Goal: Task Accomplishment & Management: Complete application form

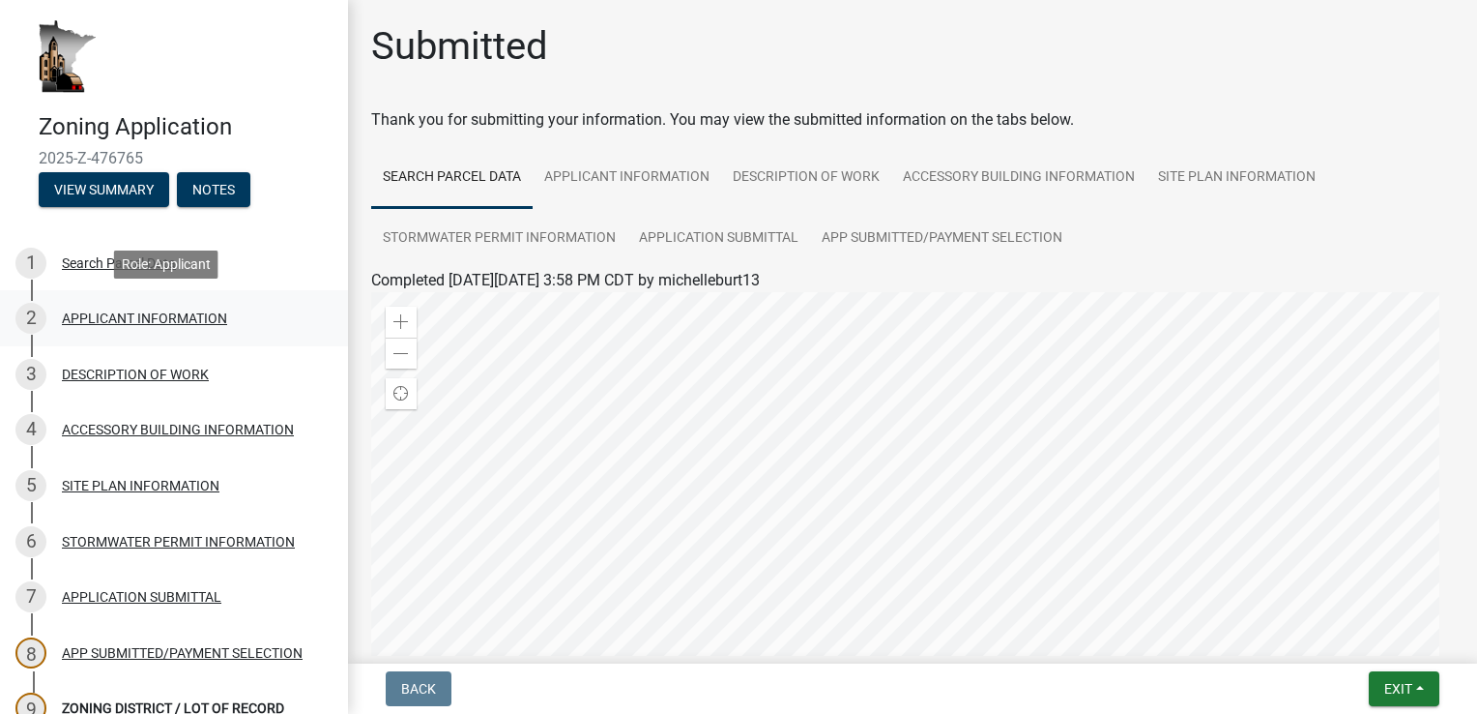
click at [125, 320] on div "APPLICANT INFORMATION" at bounding box center [144, 318] width 165 height 14
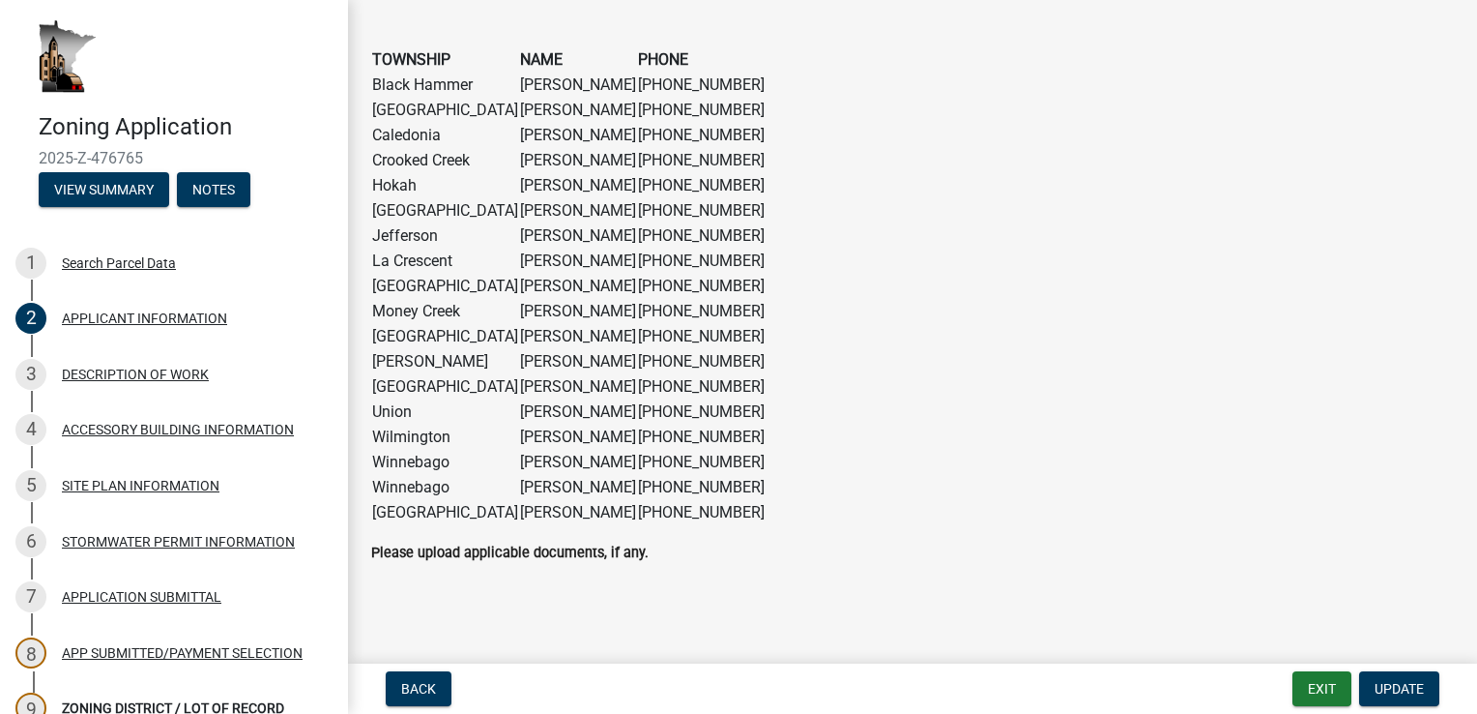
scroll to position [1567, 0]
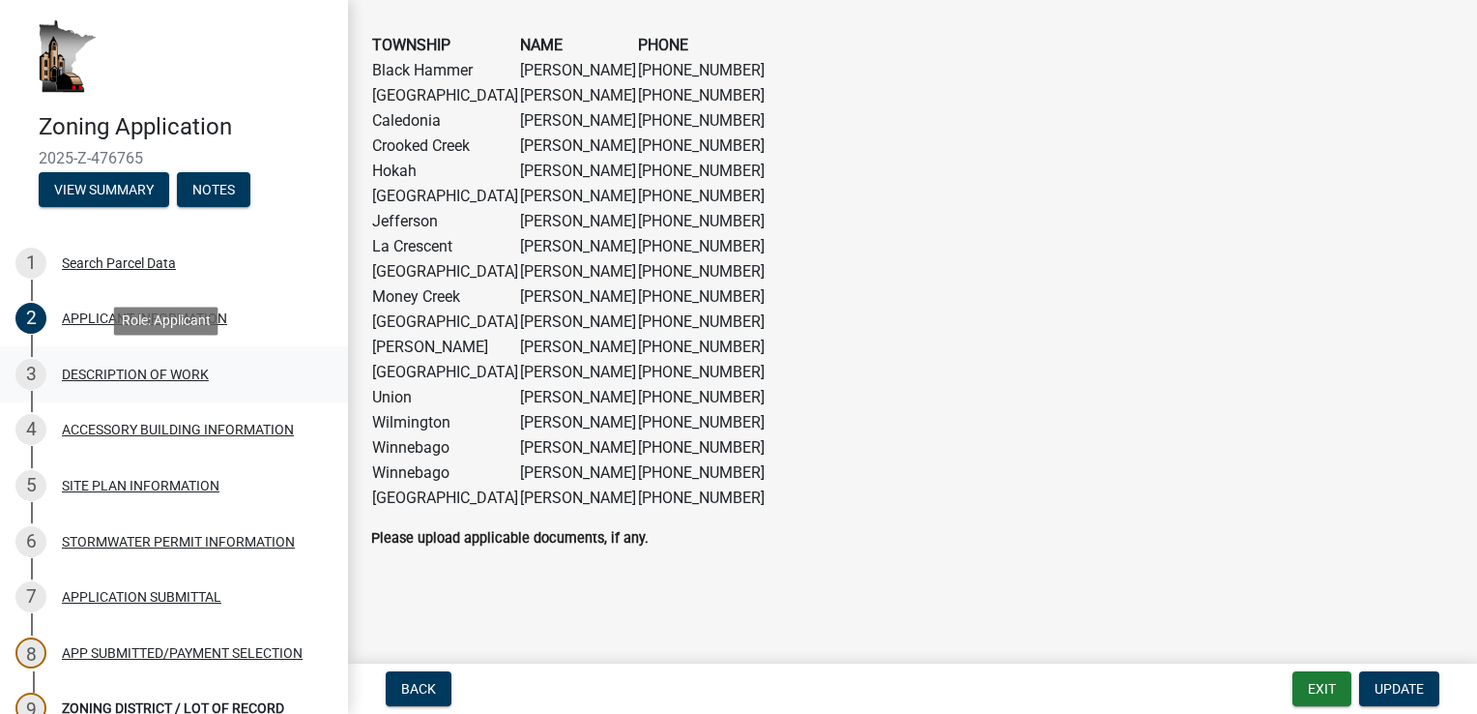
click at [131, 377] on div "DESCRIPTION OF WORK" at bounding box center [135, 374] width 147 height 14
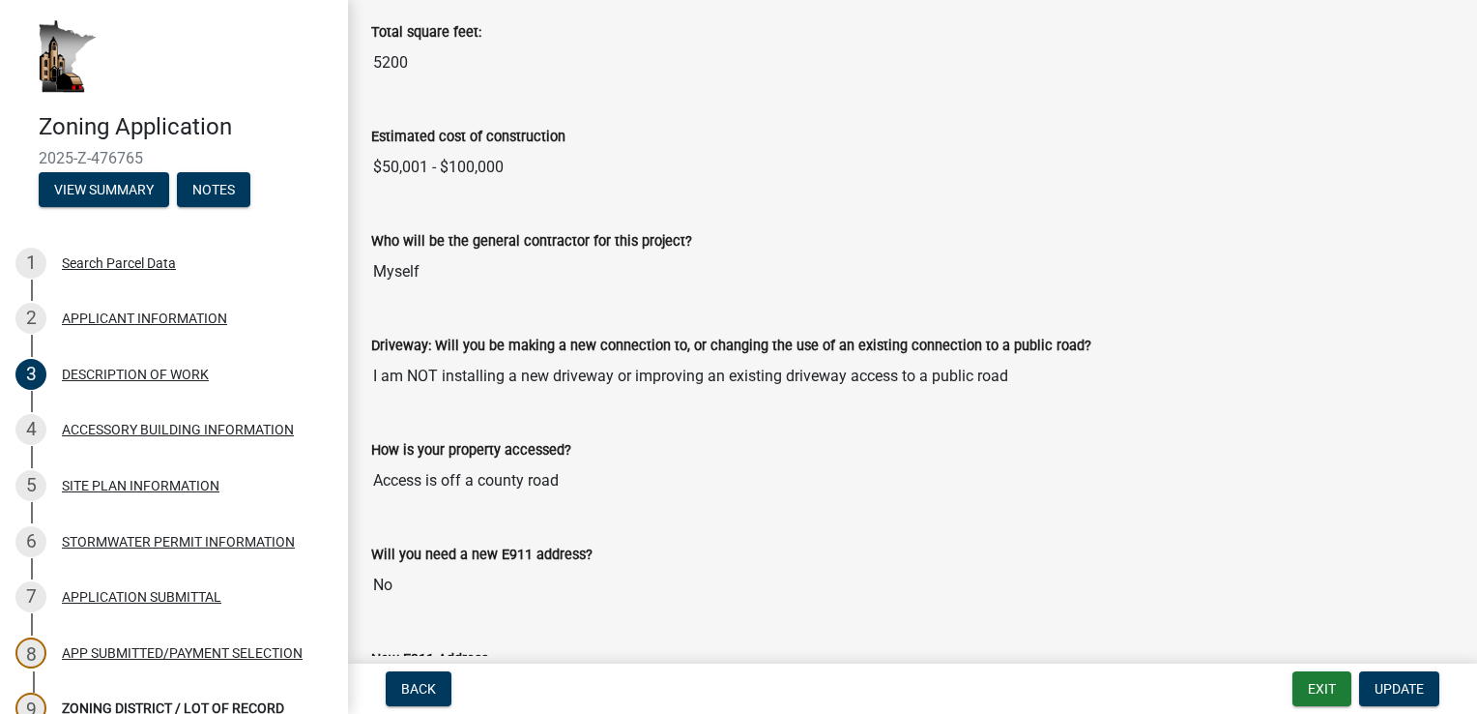
scroll to position [889, 0]
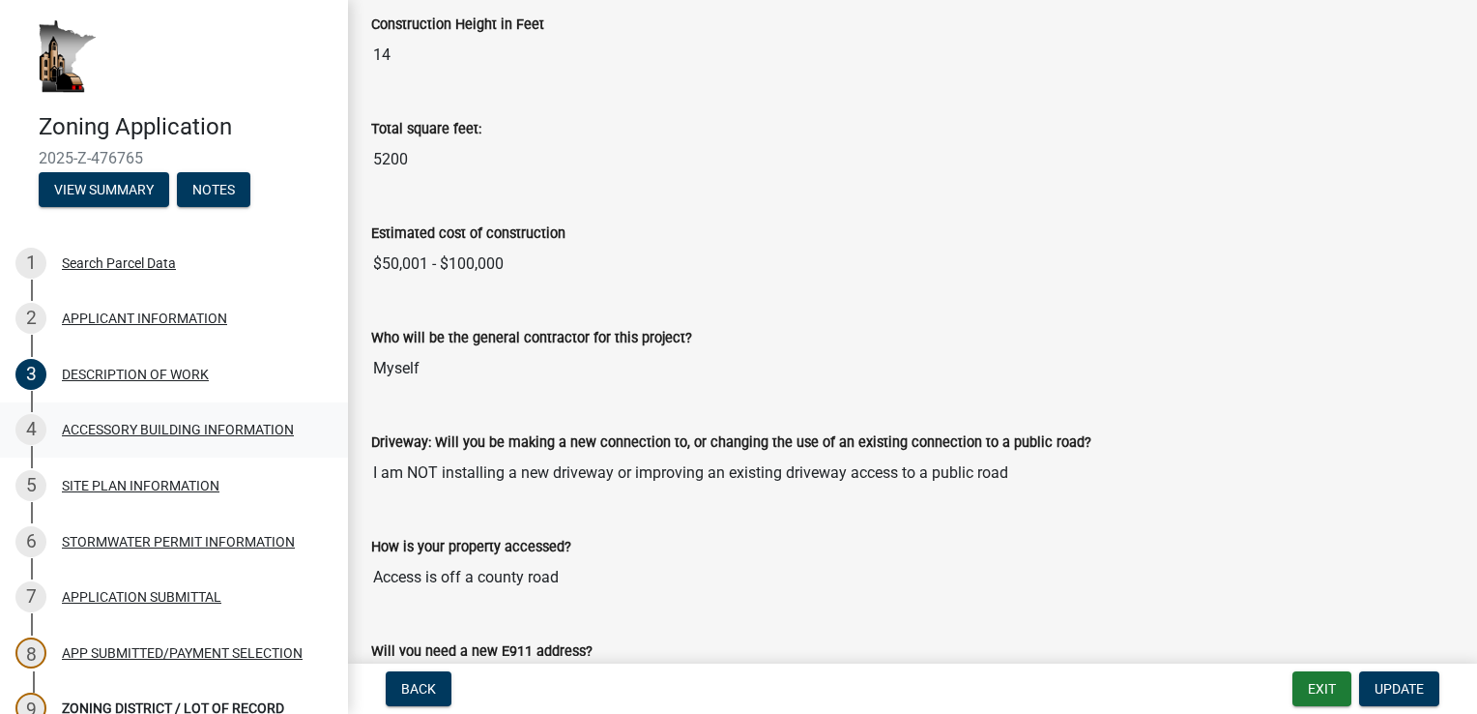
click at [148, 431] on div "ACCESSORY BUILDING INFORMATION" at bounding box center [178, 430] width 232 height 14
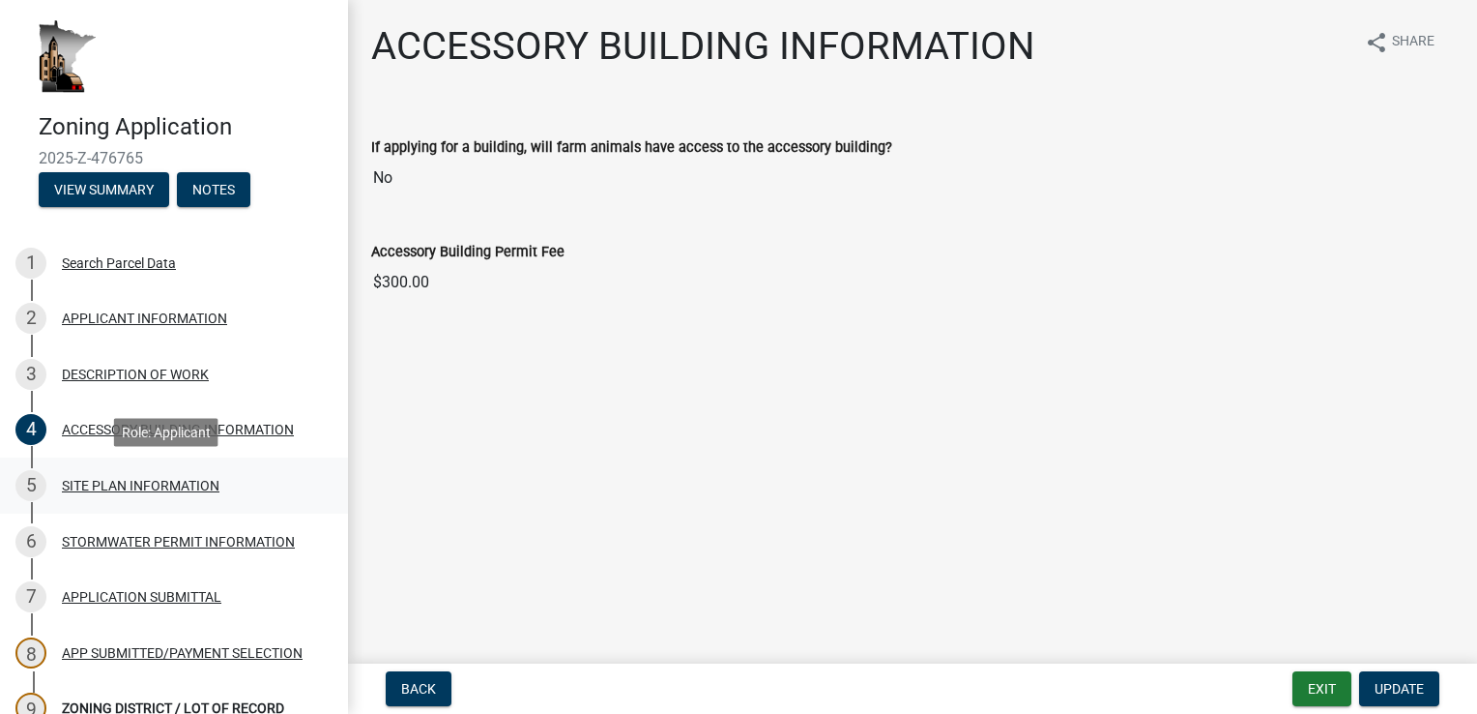
click at [116, 481] on div "SITE PLAN INFORMATION" at bounding box center [141, 486] width 158 height 14
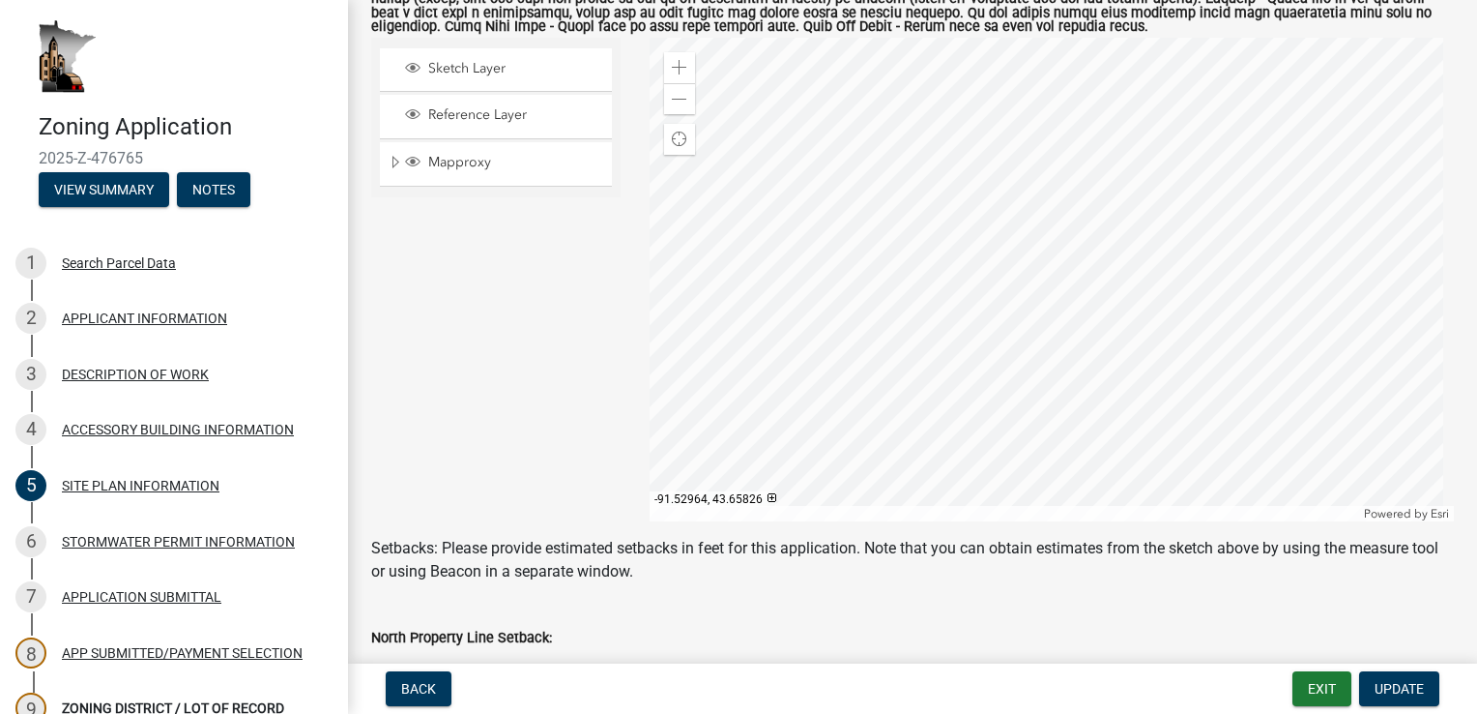
scroll to position [274, 0]
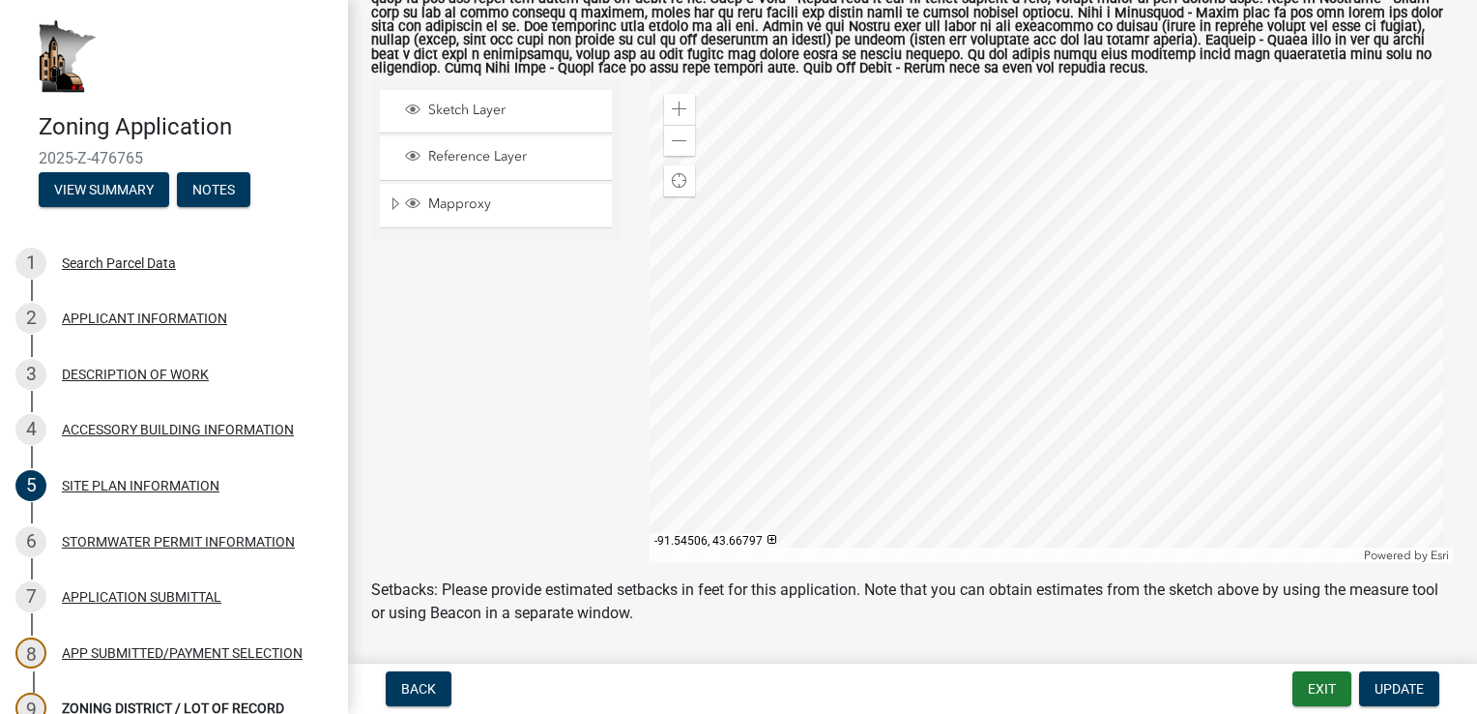
click at [1064, 257] on div at bounding box center [1052, 320] width 805 height 483
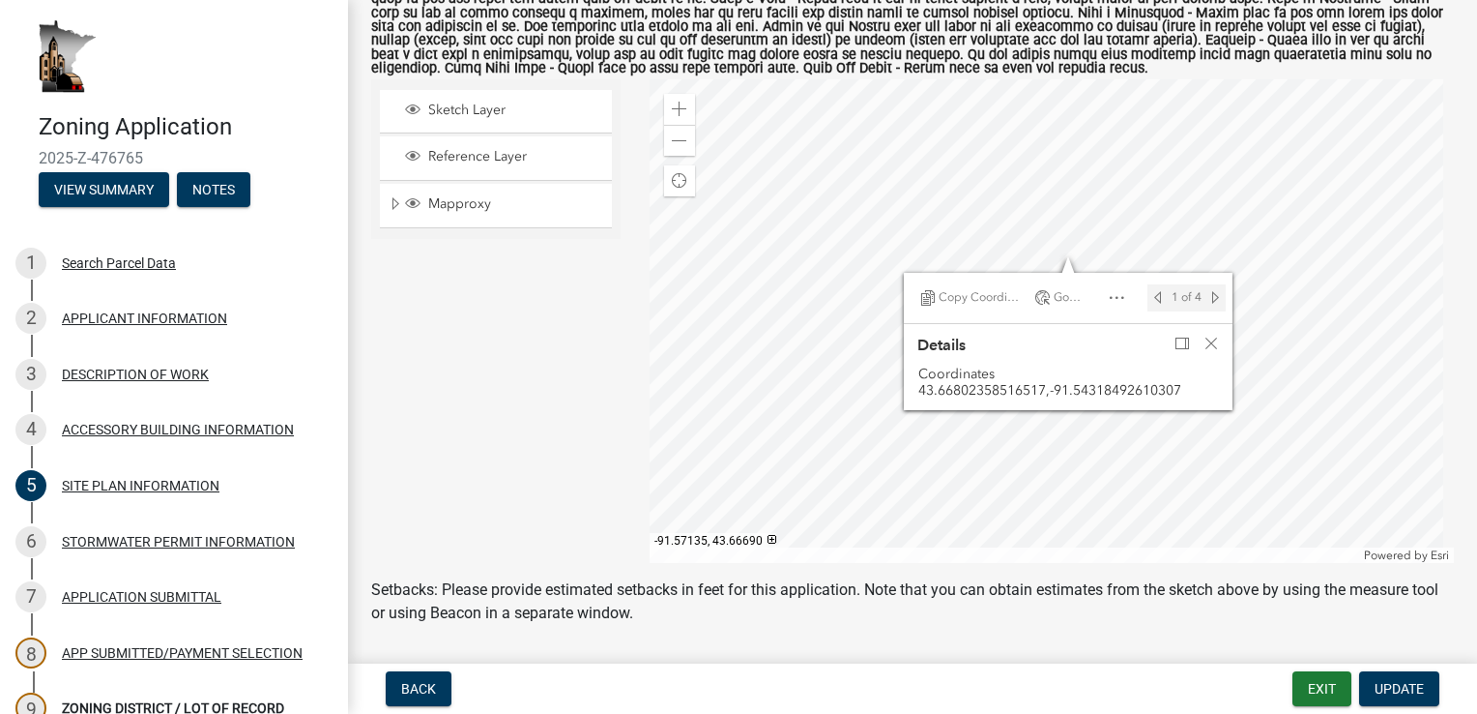
click at [581, 290] on div "Sketch Layer Reference Layer Mapproxy NG911 Address Points Wells_MWI_Jan_2018 C…" at bounding box center [496, 320] width 278 height 483
click at [1204, 344] on span "Close" at bounding box center [1211, 343] width 15 height 15
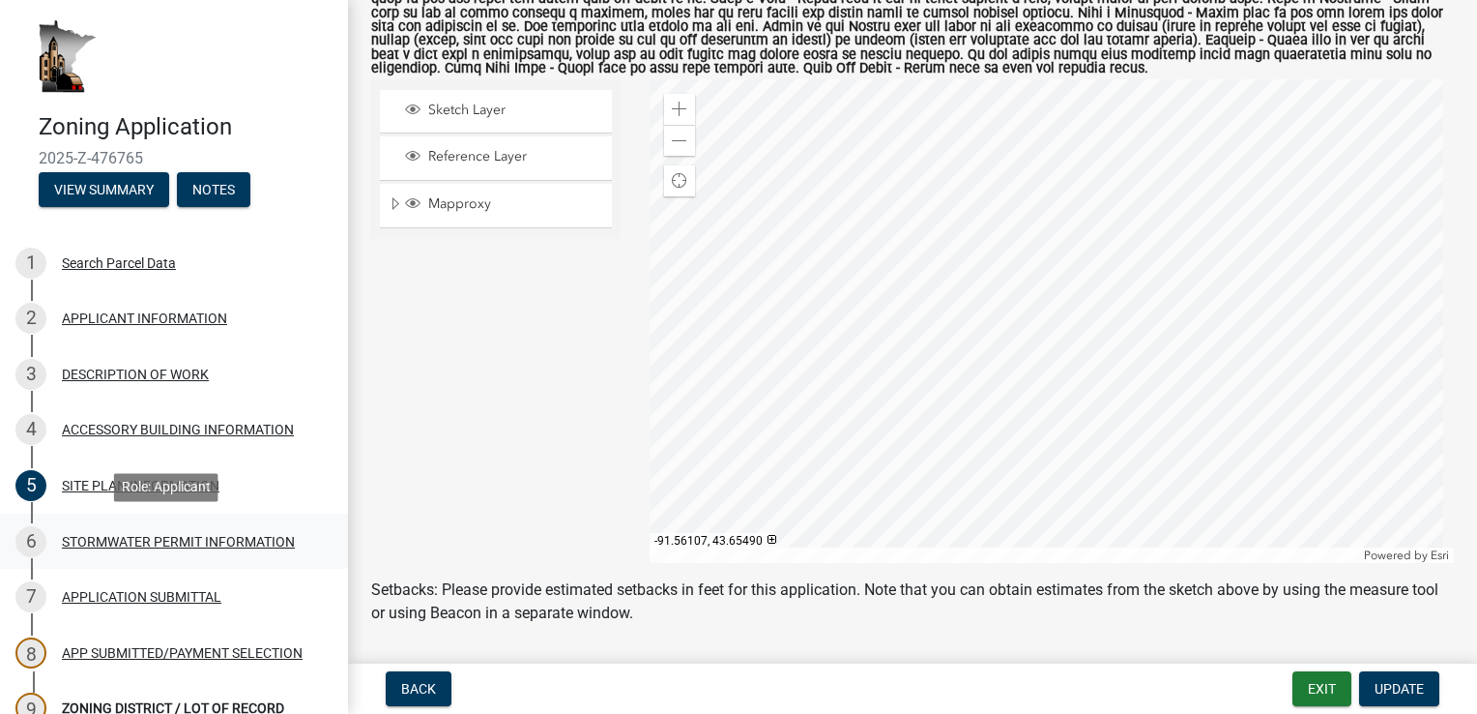
click at [128, 539] on div "STORMWATER PERMIT INFORMATION" at bounding box center [178, 542] width 233 height 14
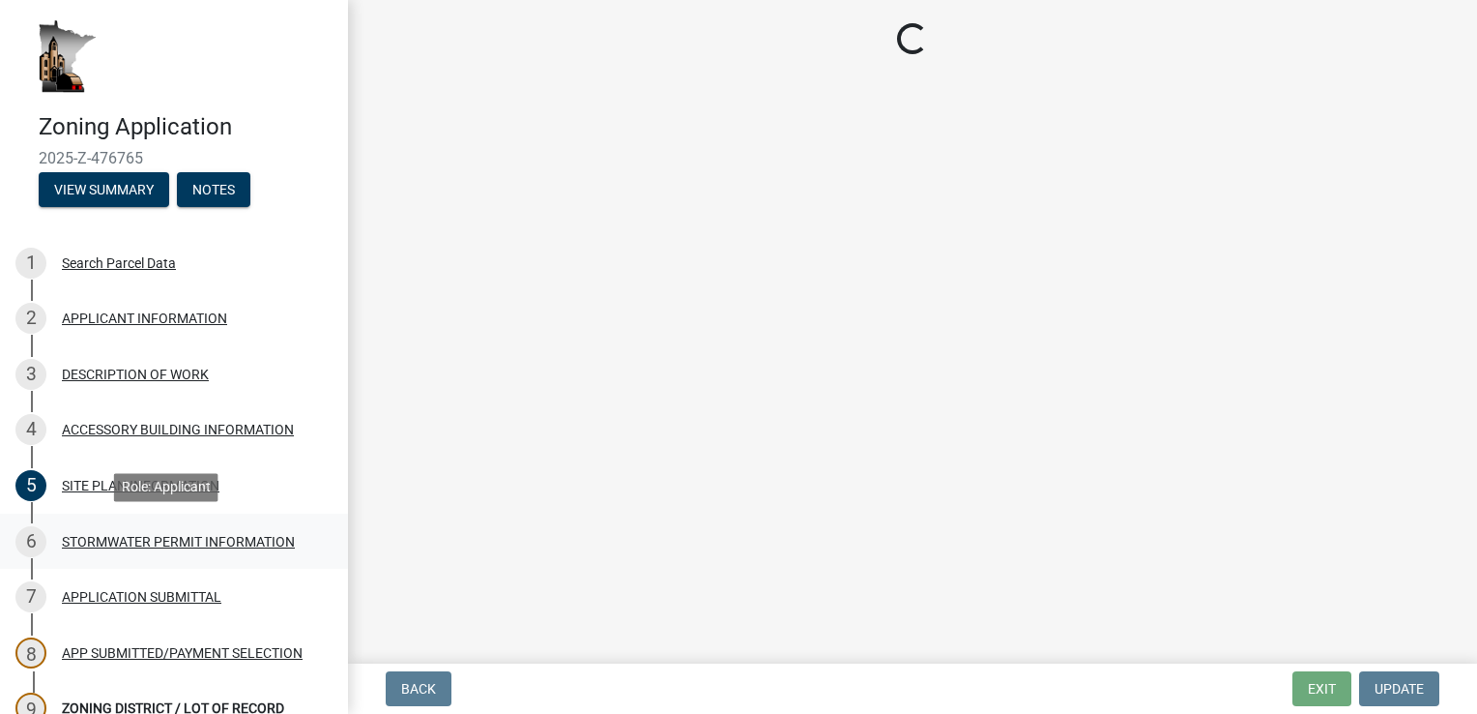
scroll to position [0, 0]
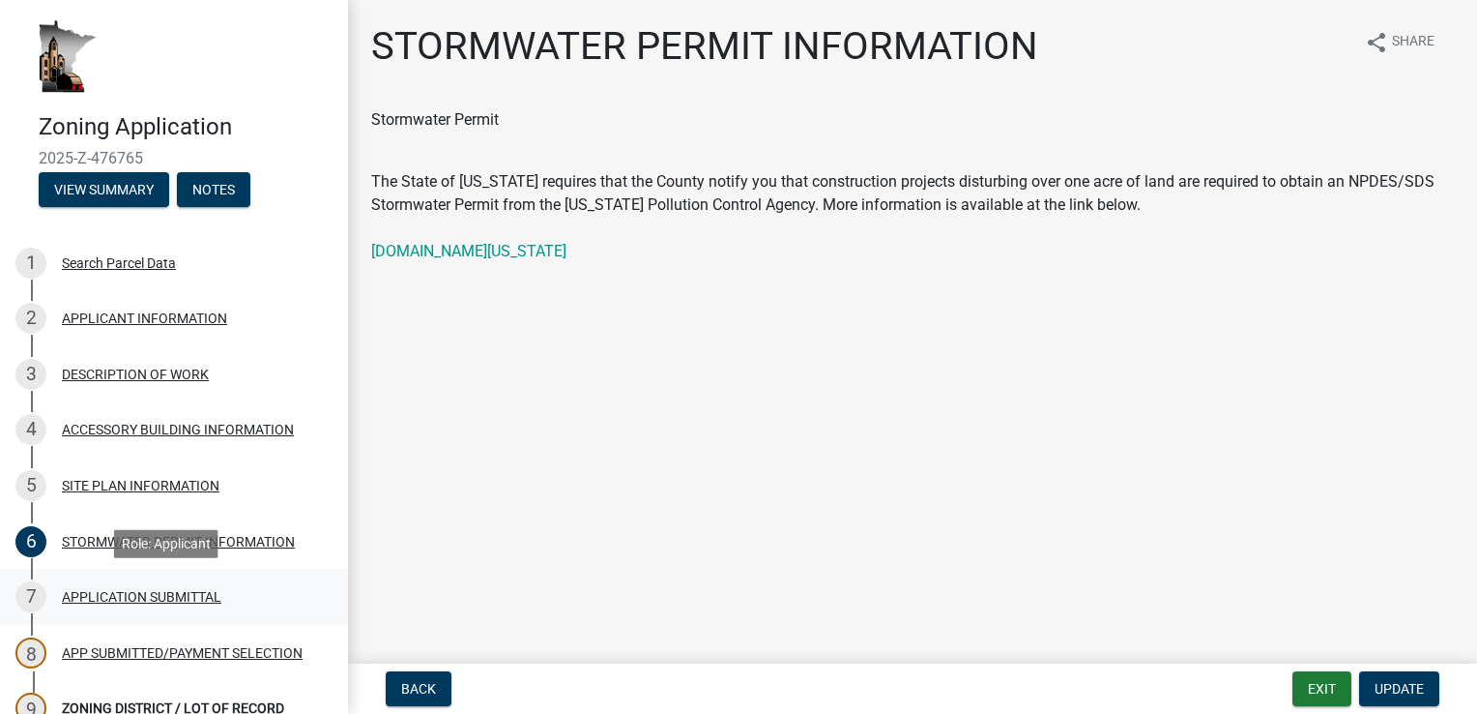
click at [95, 598] on div "APPLICATION SUBMITTAL" at bounding box center [142, 597] width 160 height 14
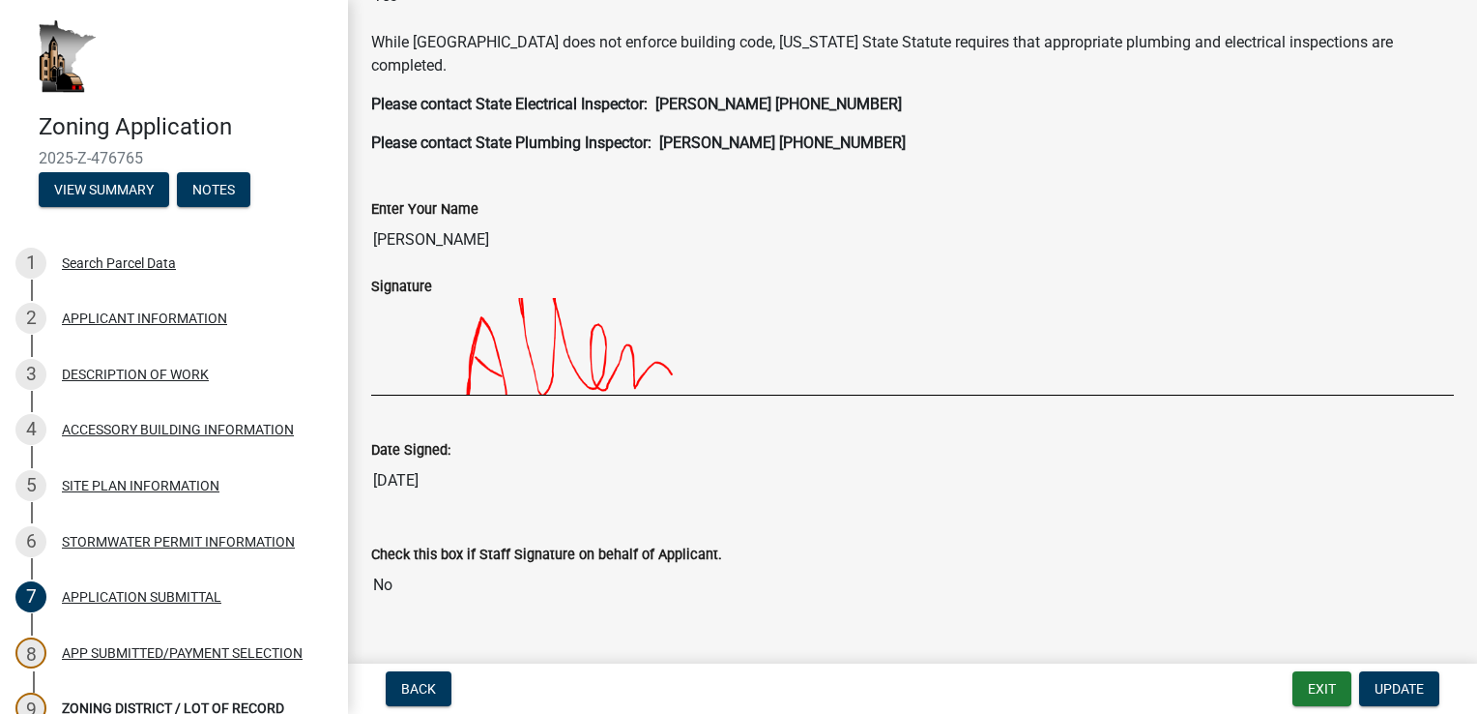
scroll to position [616, 0]
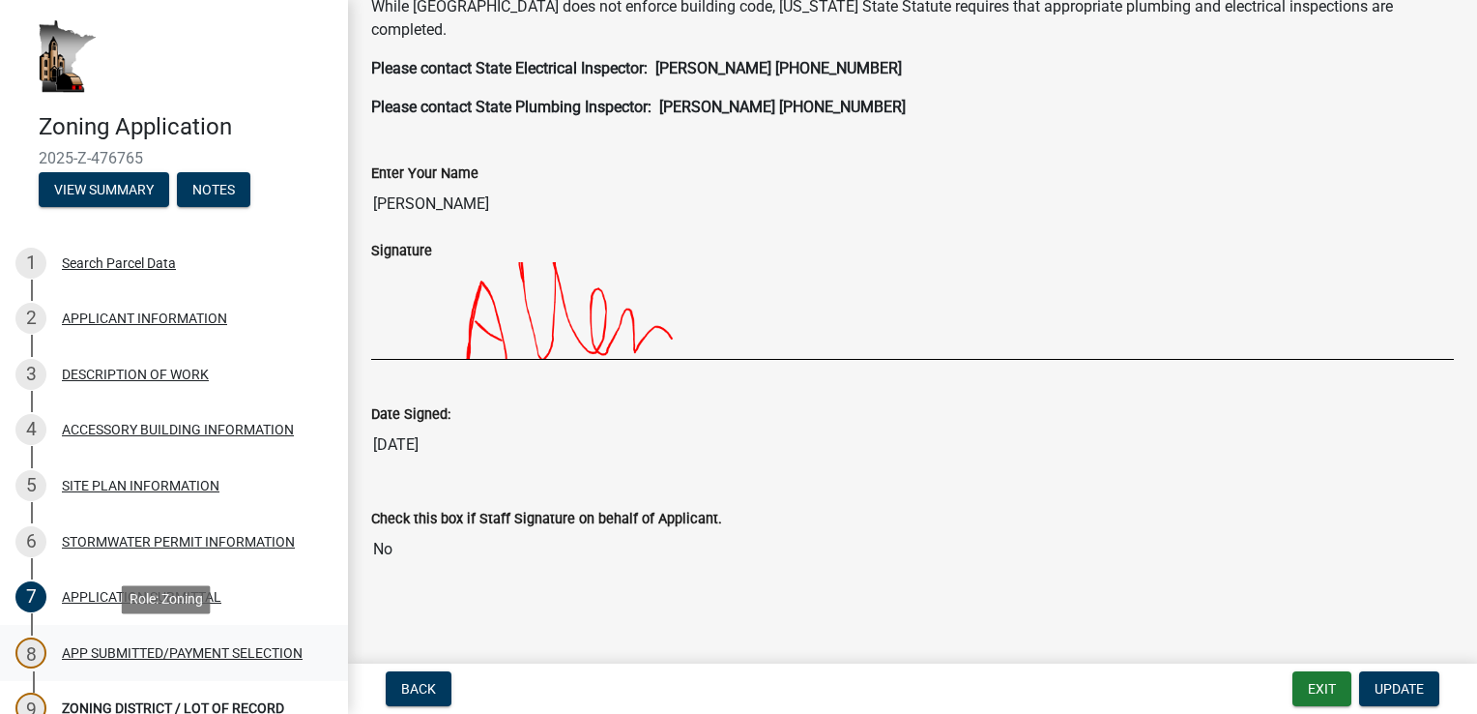
click at [98, 658] on div "APP SUBMITTED/PAYMENT SELECTION" at bounding box center [182, 653] width 241 height 14
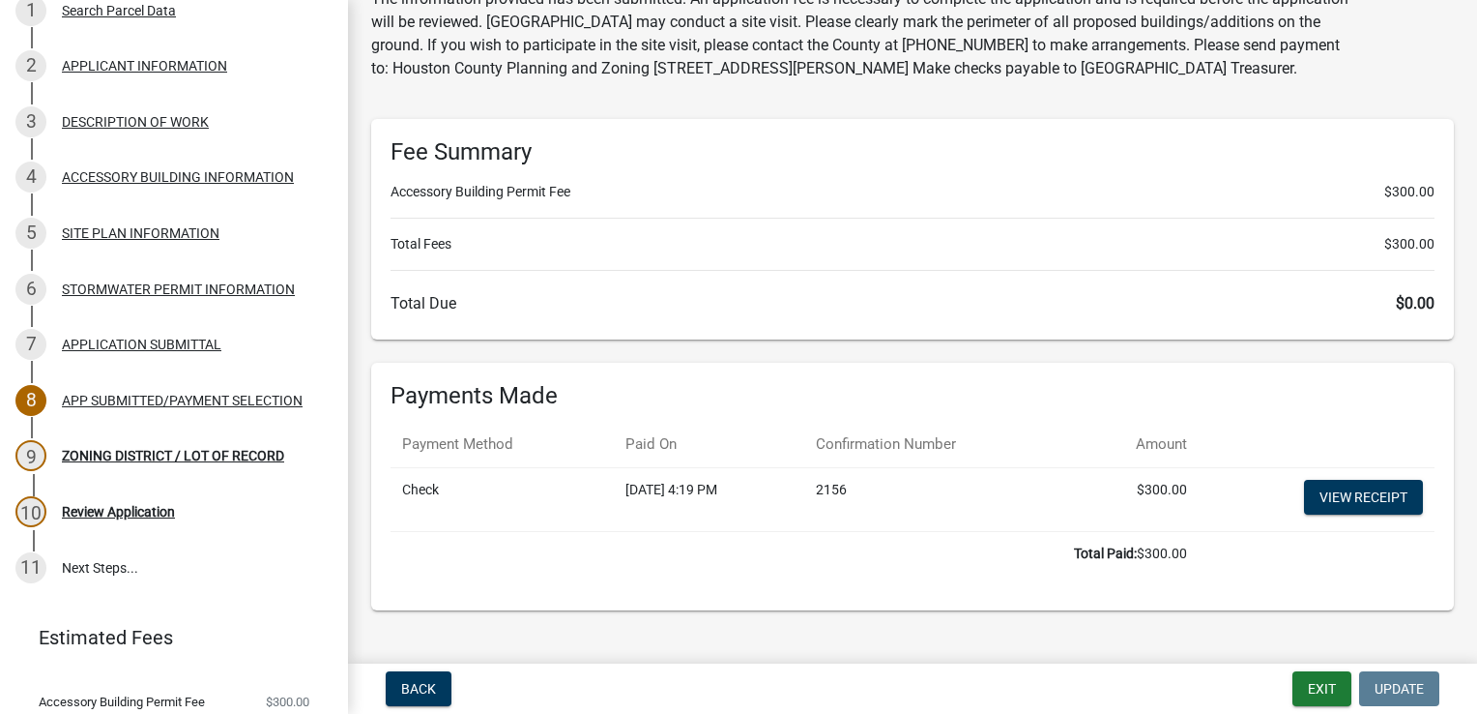
scroll to position [141, 0]
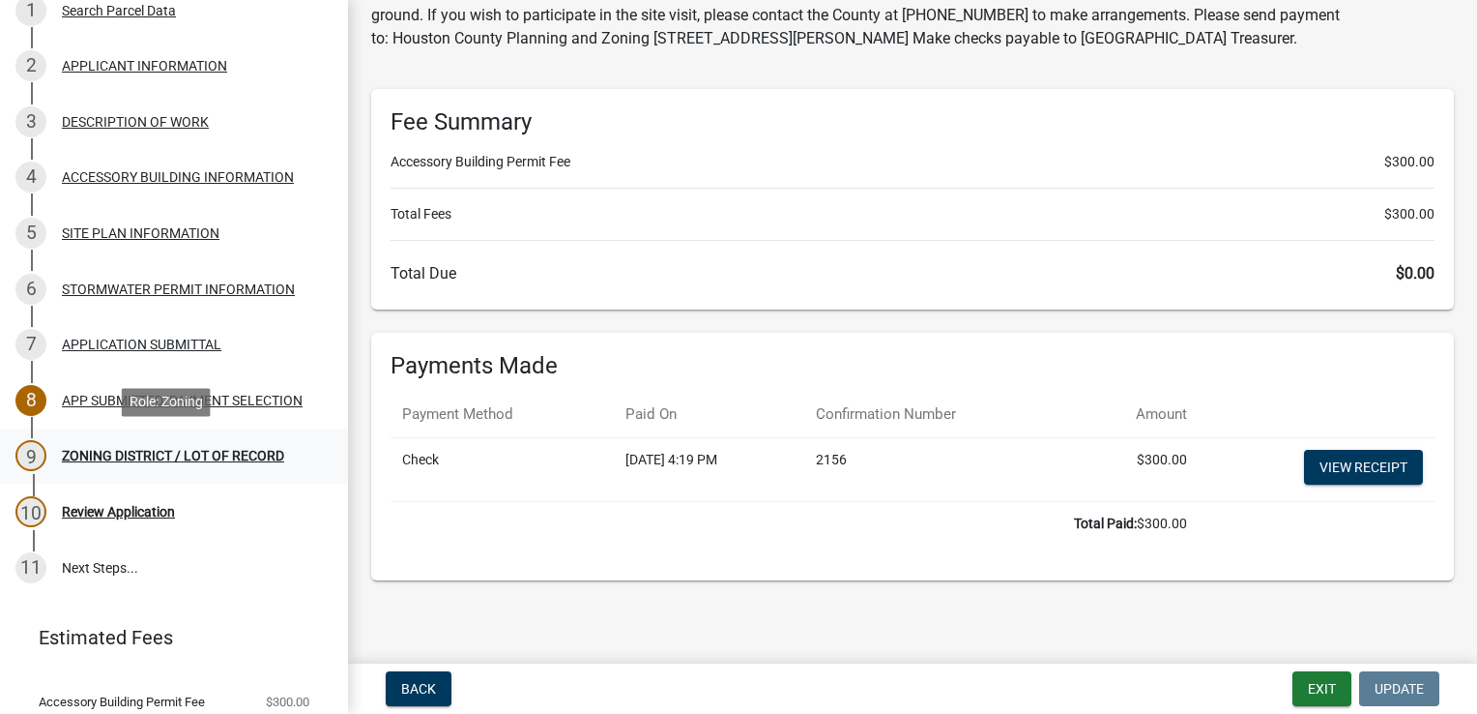
click at [108, 455] on div "ZONING DISTRICT / LOT OF RECORD" at bounding box center [173, 456] width 222 height 14
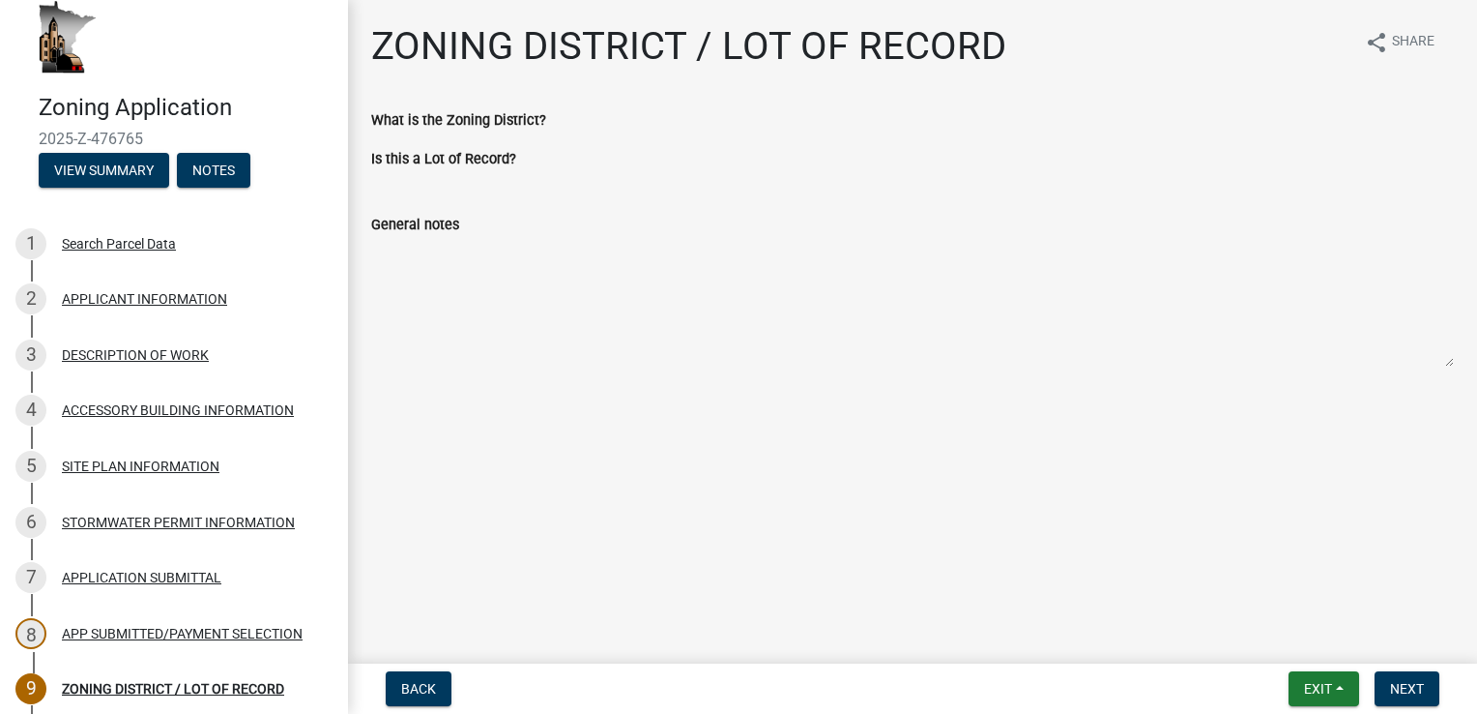
scroll to position [0, 0]
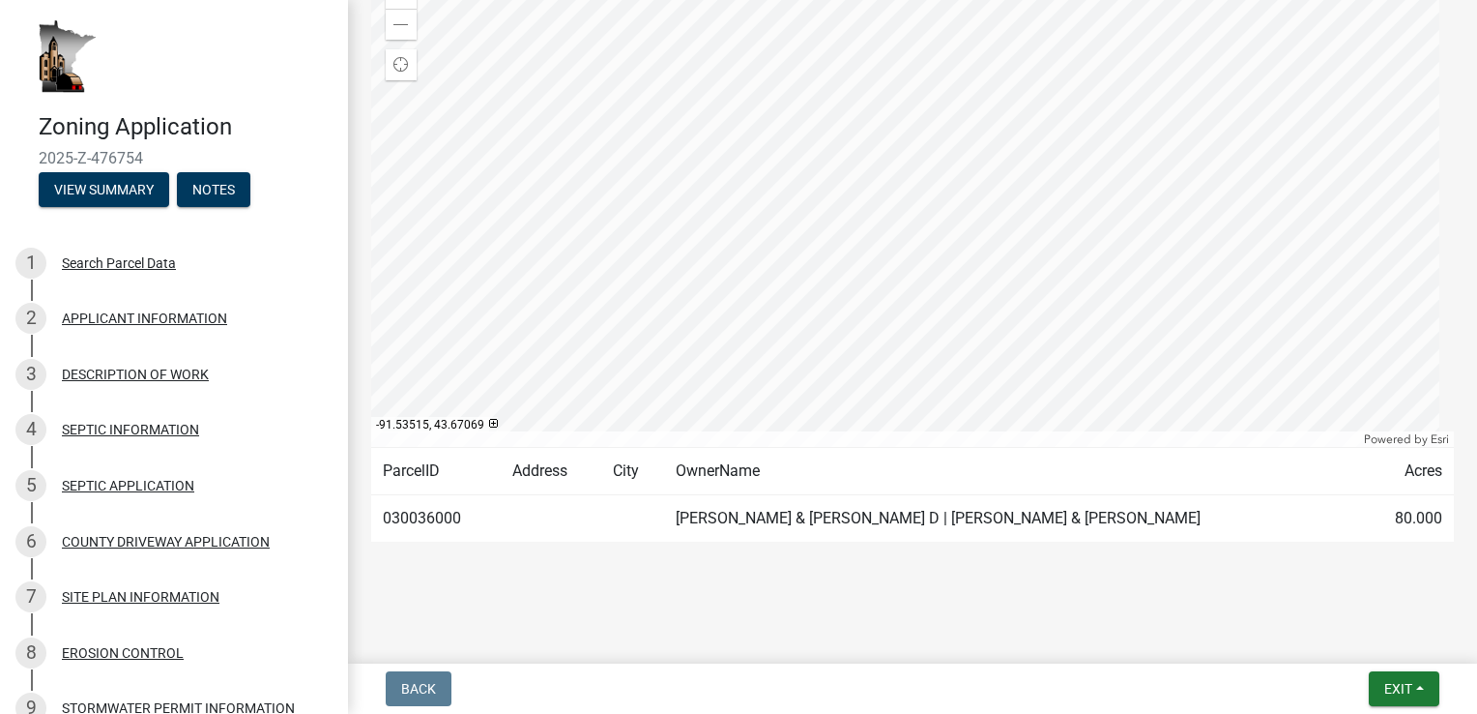
scroll to position [390, 0]
click at [116, 315] on div "APPLICANT INFORMATION" at bounding box center [144, 318] width 165 height 14
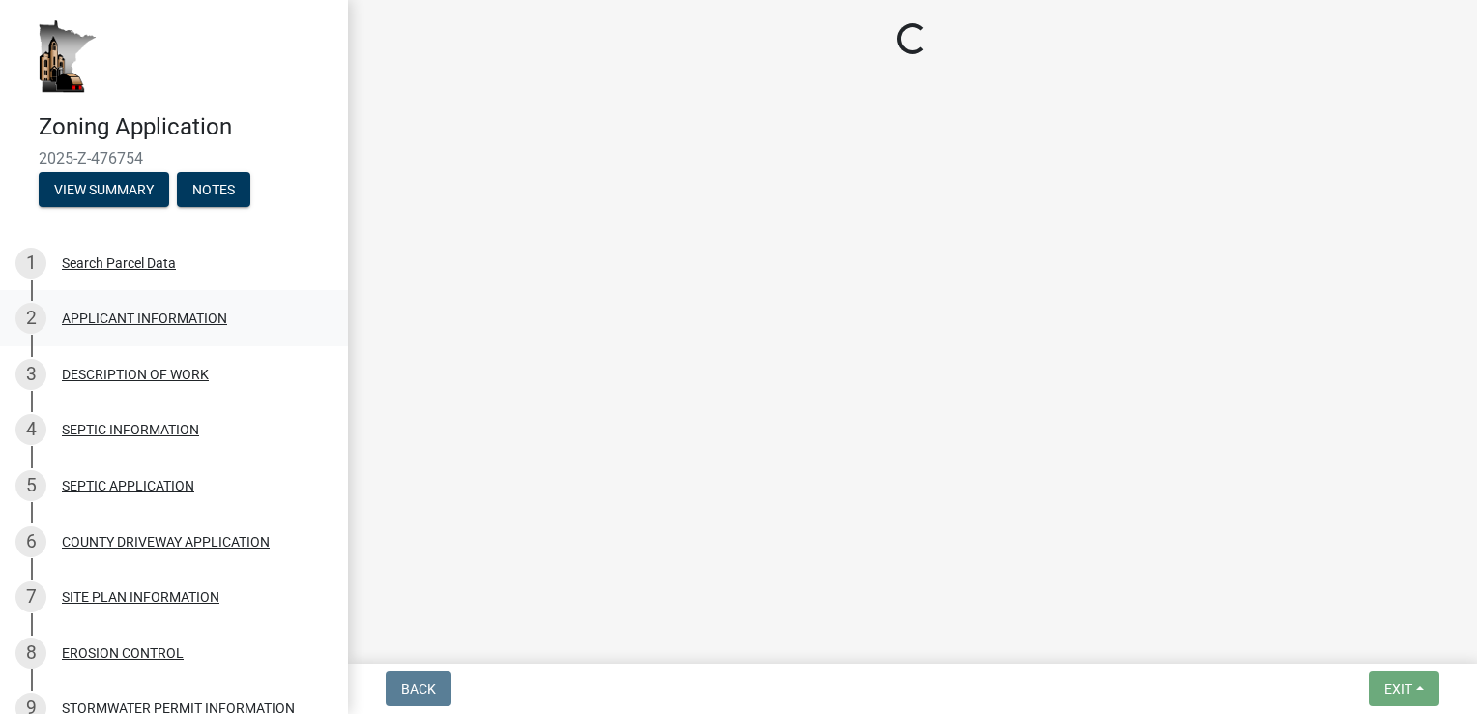
scroll to position [0, 0]
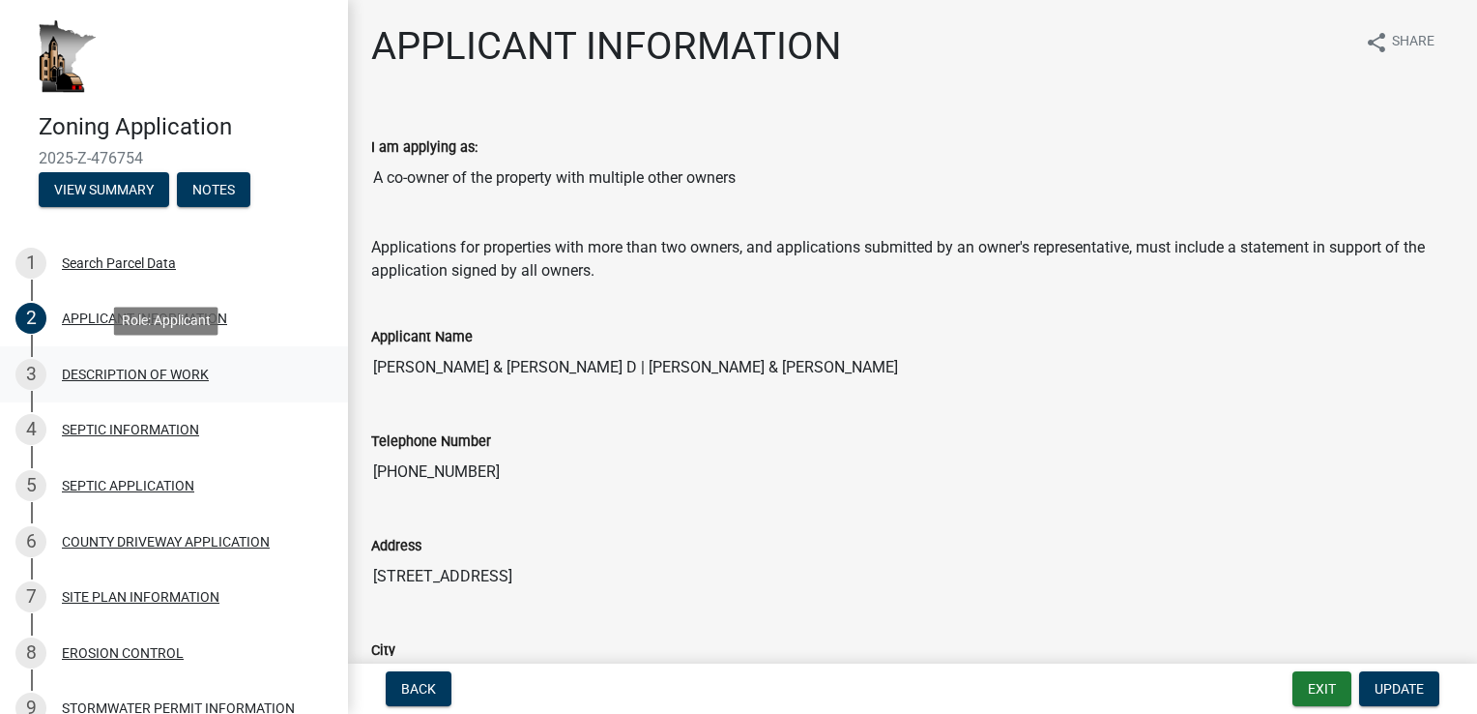
click at [96, 369] on div "DESCRIPTION OF WORK" at bounding box center [135, 374] width 147 height 14
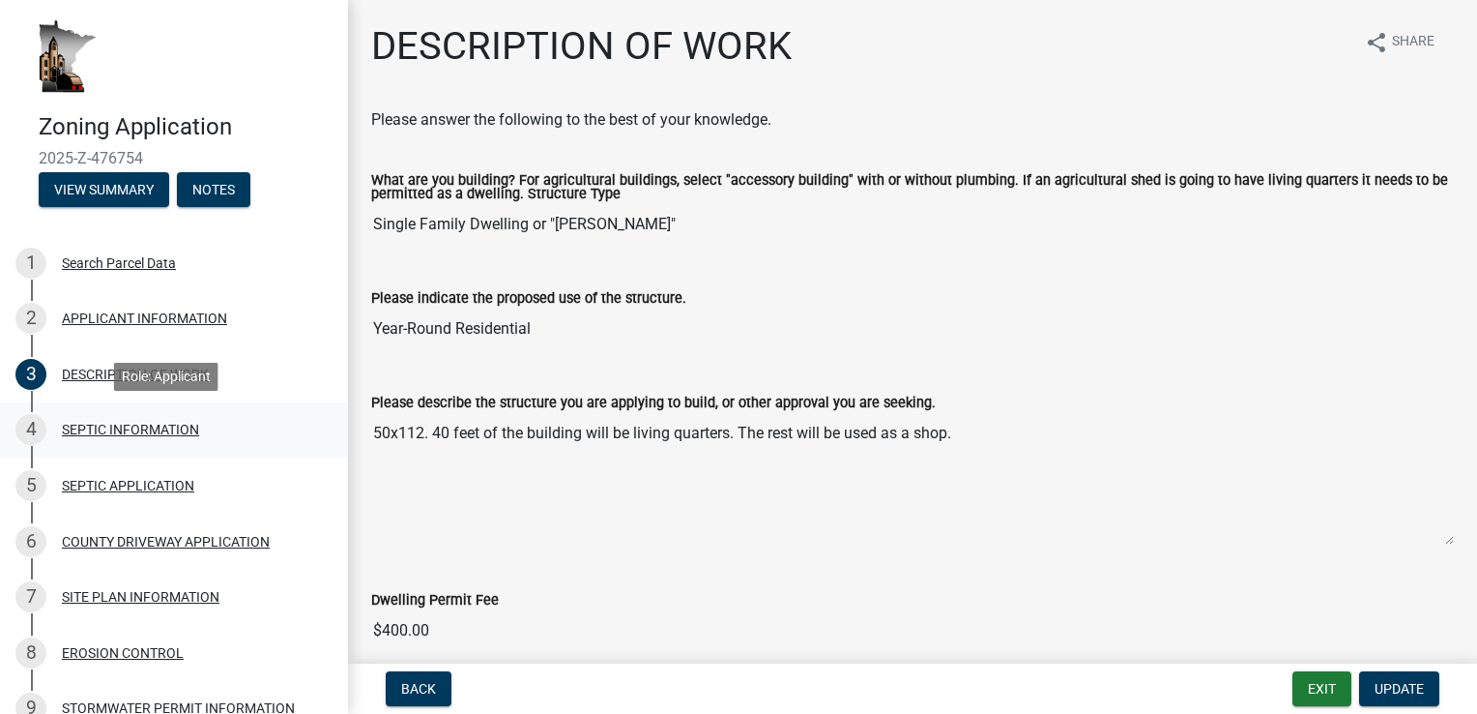
click at [90, 427] on div "SEPTIC INFORMATION" at bounding box center [130, 430] width 137 height 14
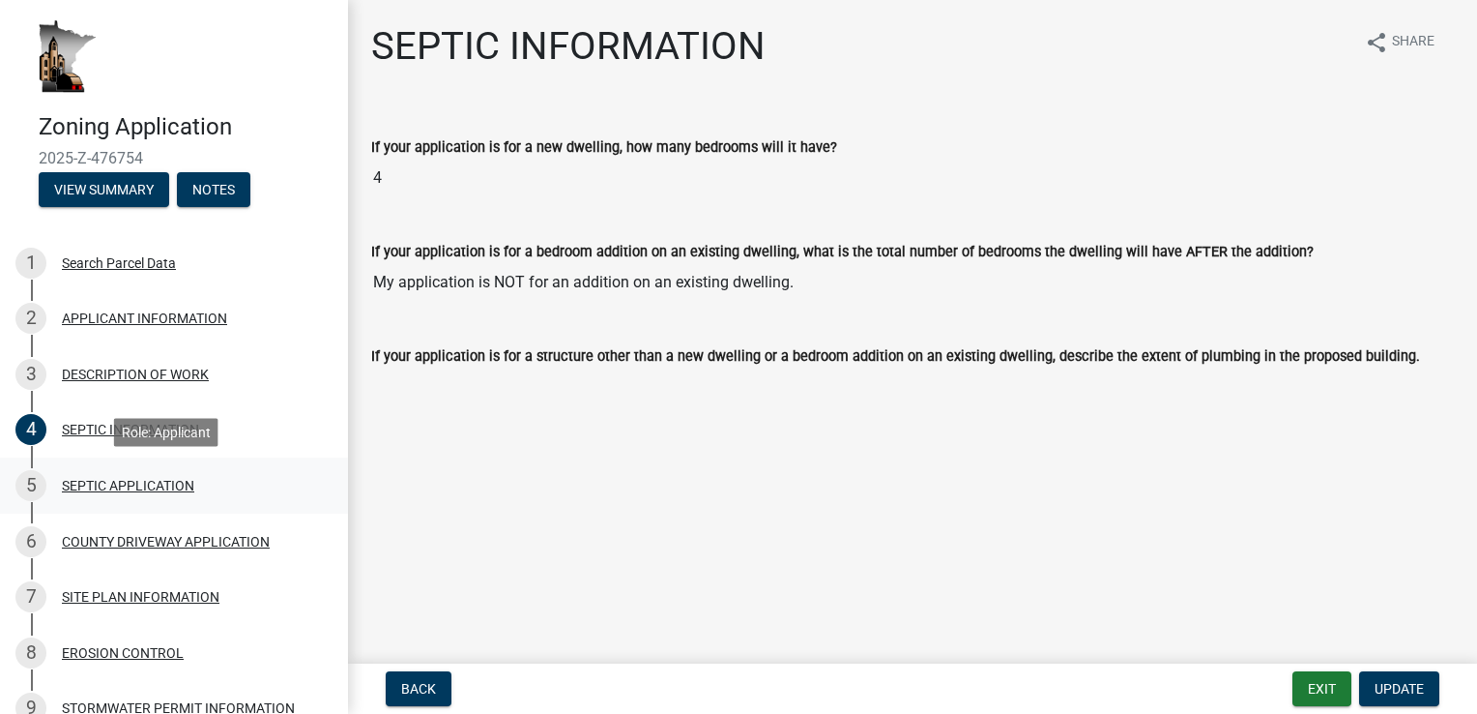
click at [110, 487] on div "SEPTIC APPLICATION" at bounding box center [128, 486] width 132 height 14
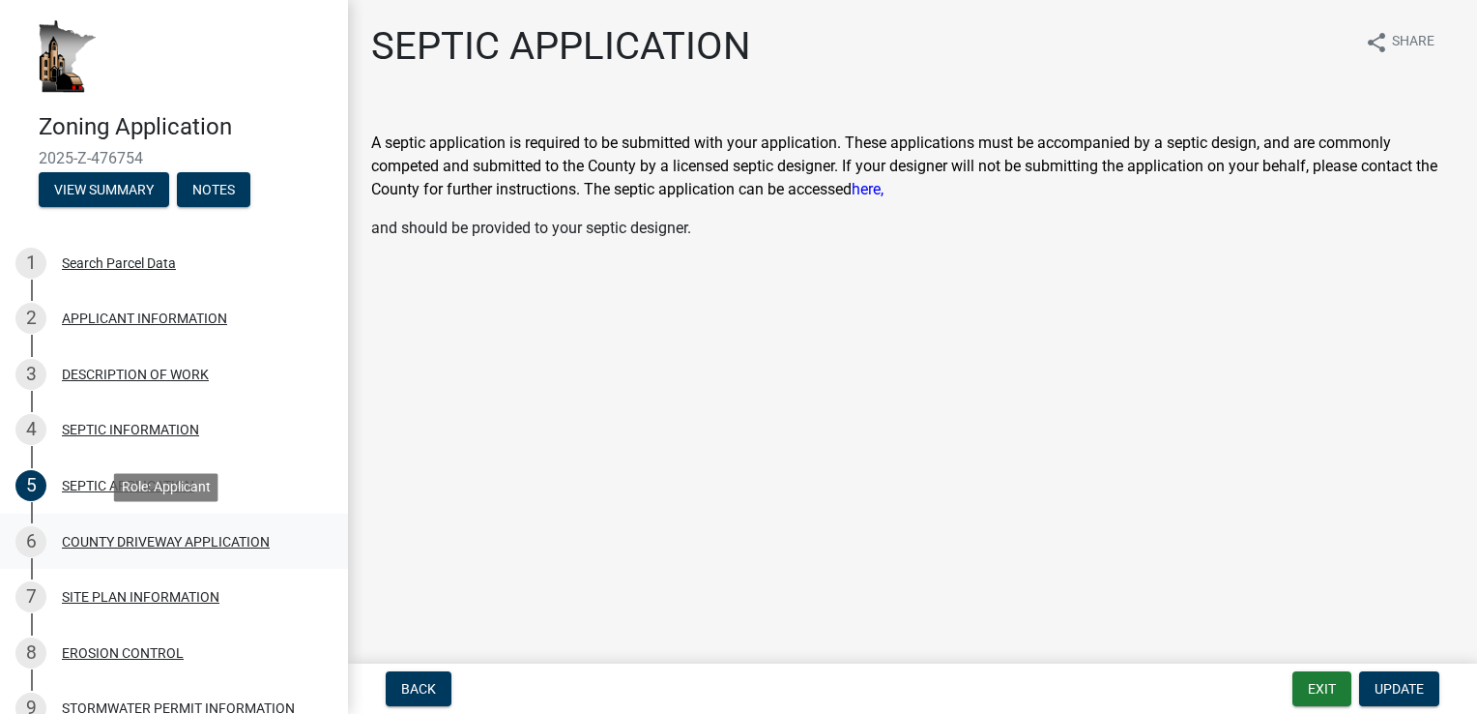
click at [125, 543] on div "COUNTY DRIVEWAY APPLICATION" at bounding box center [166, 542] width 208 height 14
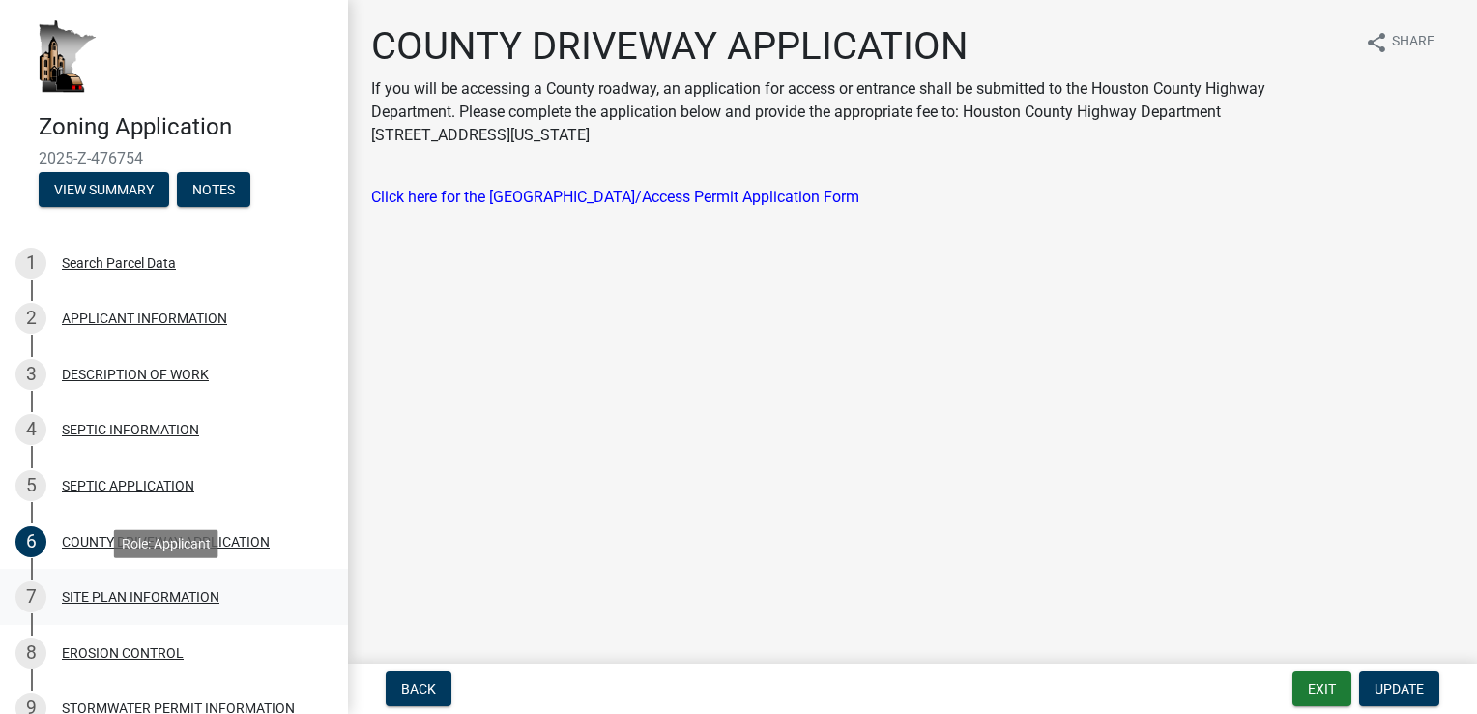
click at [125, 599] on div "SITE PLAN INFORMATION" at bounding box center [141, 597] width 158 height 14
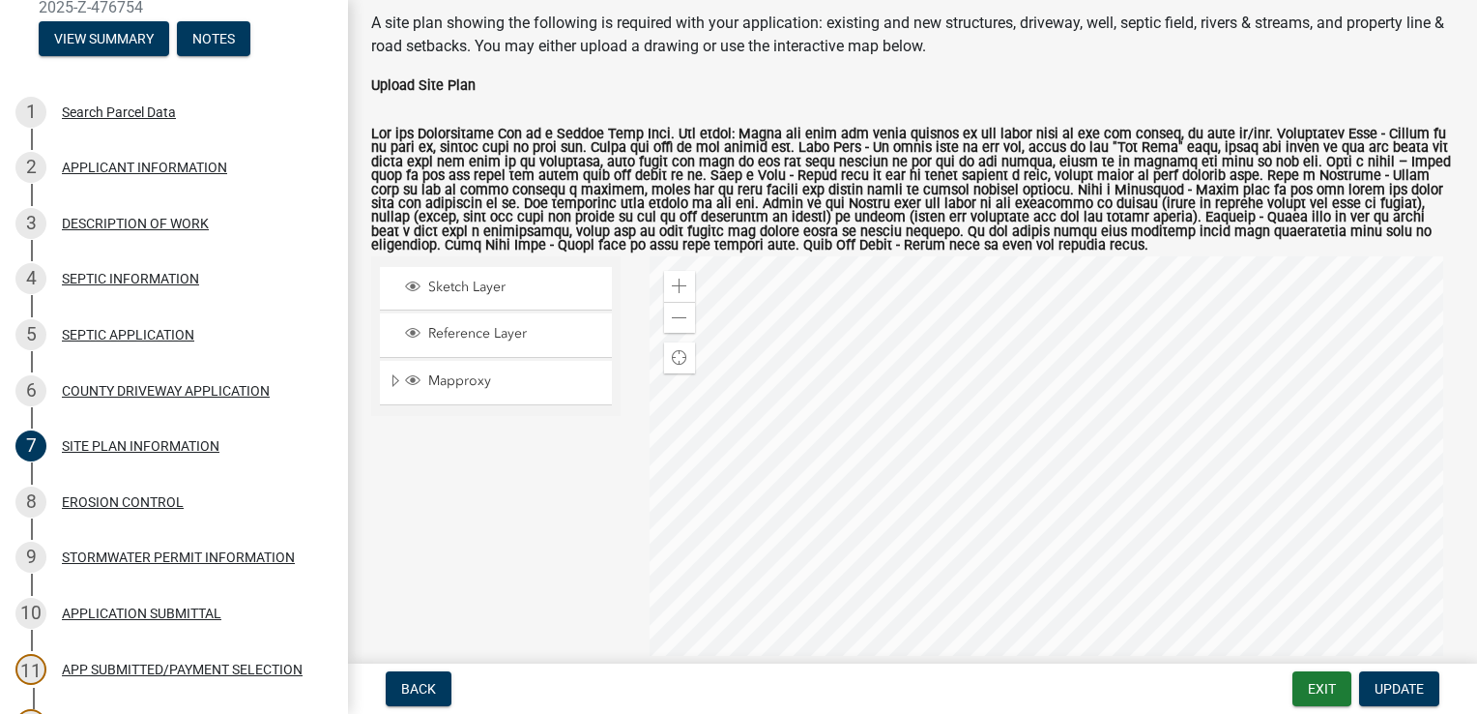
scroll to position [193, 0]
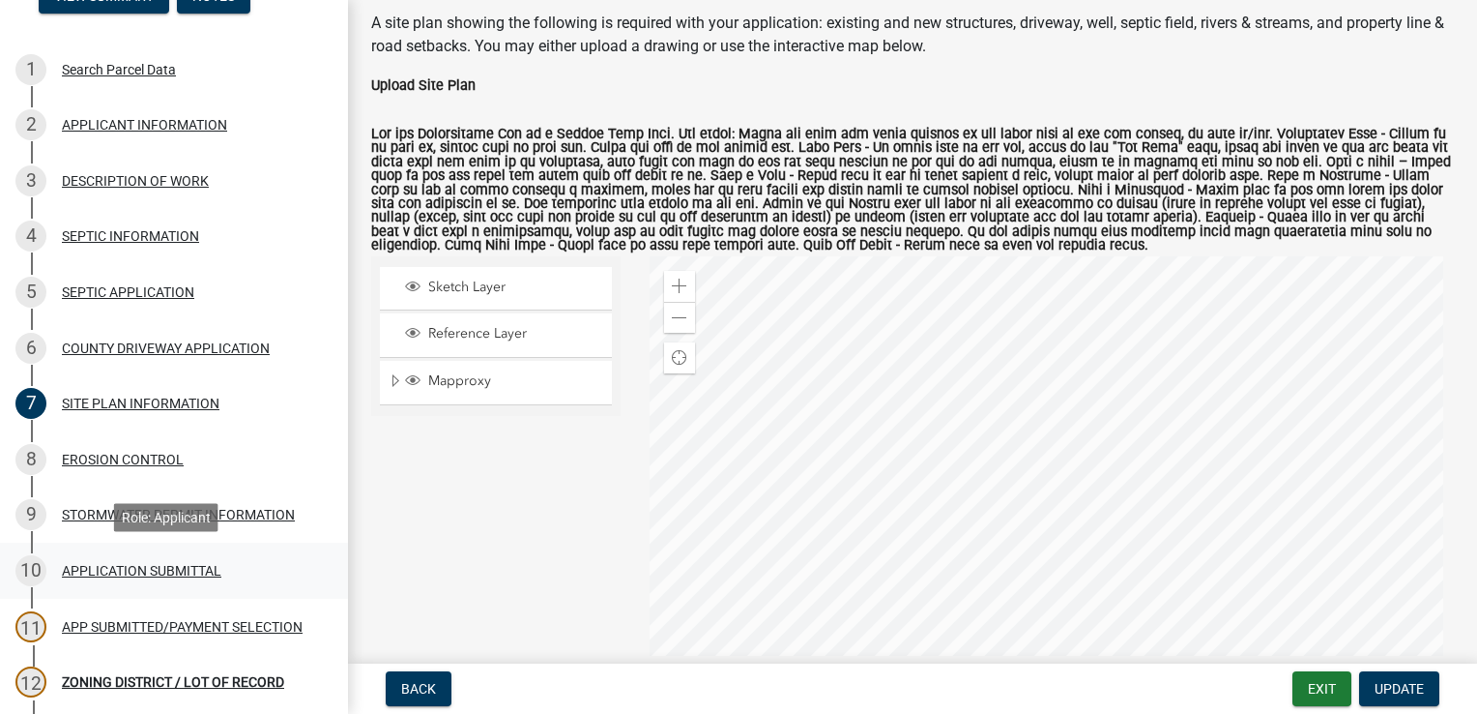
click at [104, 569] on div "APPLICATION SUBMITTAL" at bounding box center [142, 571] width 160 height 14
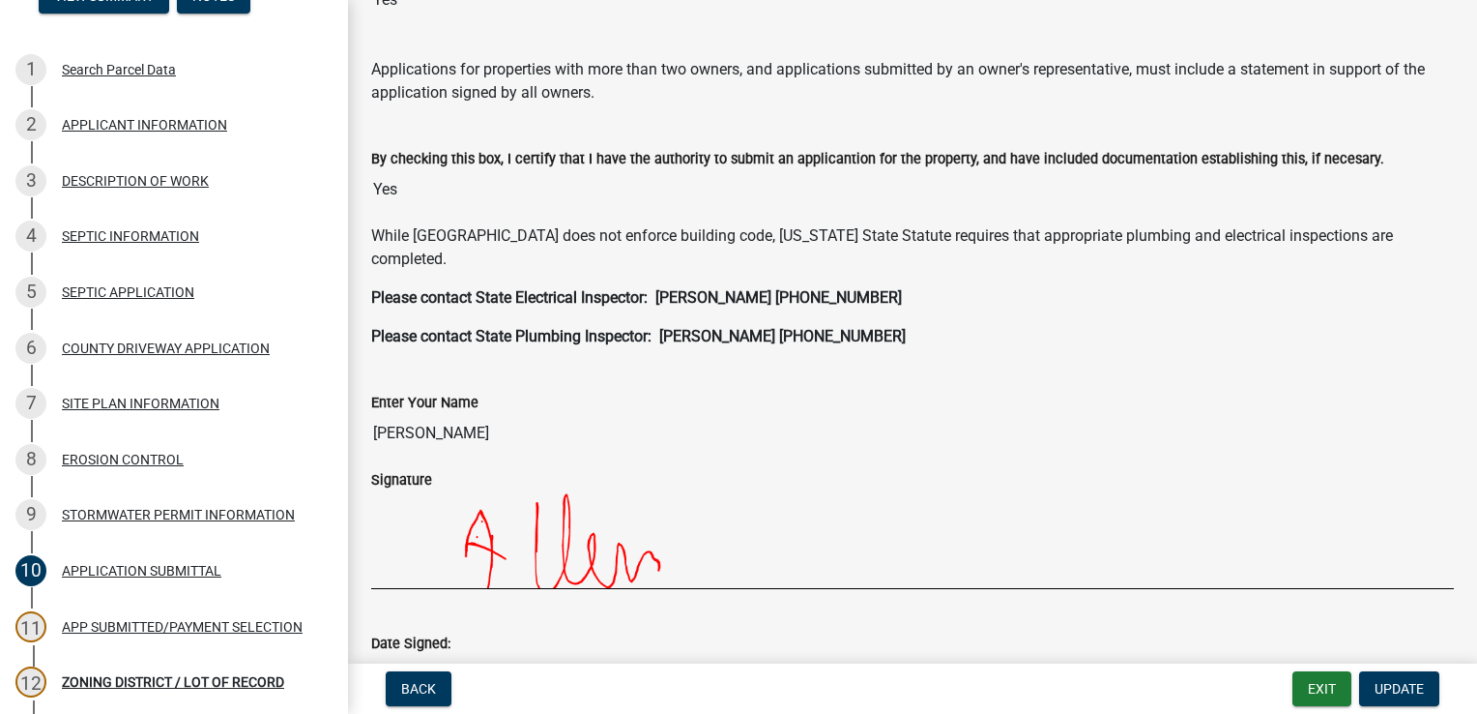
scroll to position [387, 0]
